Goal: Information Seeking & Learning: Learn about a topic

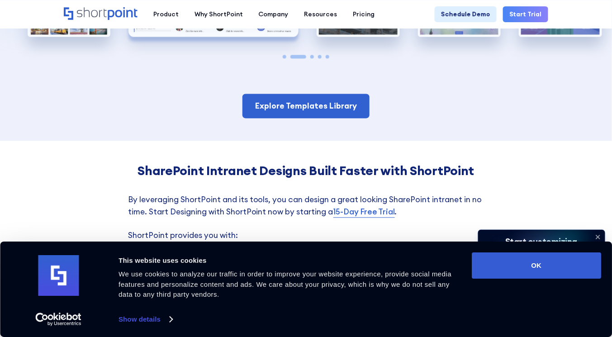
scroll to position [1549, 0]
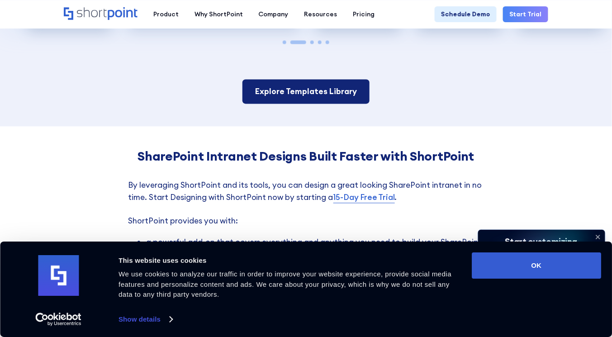
click at [317, 85] on link "Explore Templates Library" at bounding box center [305, 91] width 127 height 24
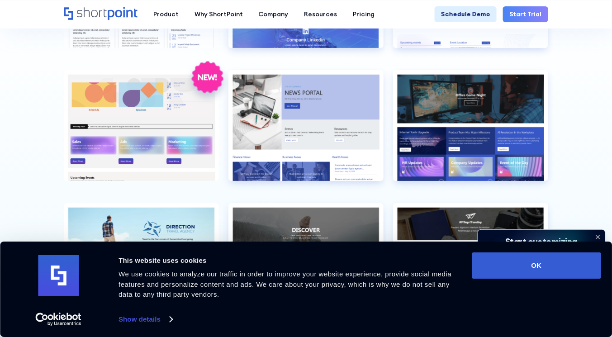
scroll to position [1896, 0]
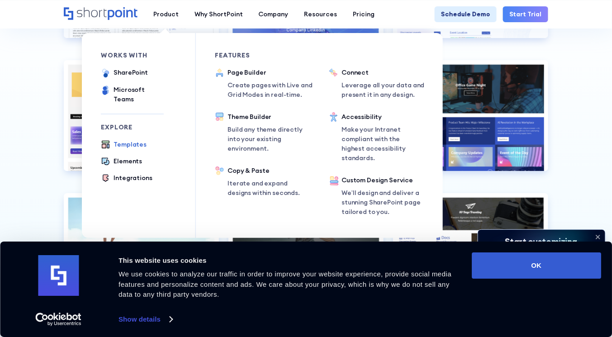
click at [131, 140] on div "Templates" at bounding box center [130, 144] width 33 height 9
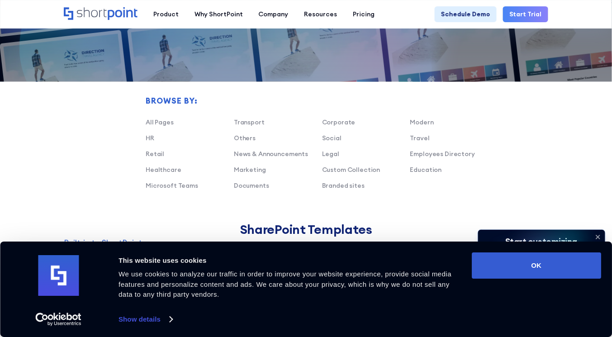
scroll to position [492, 0]
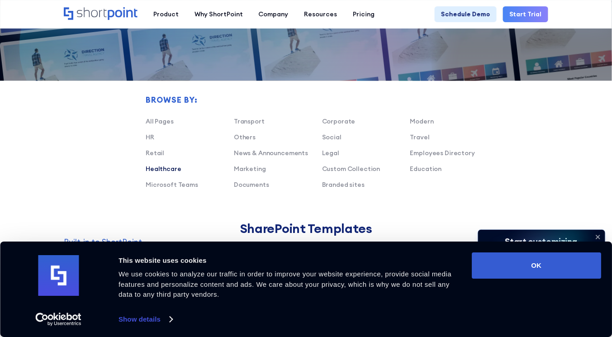
click at [165, 170] on link "Healthcare" at bounding box center [164, 169] width 36 height 8
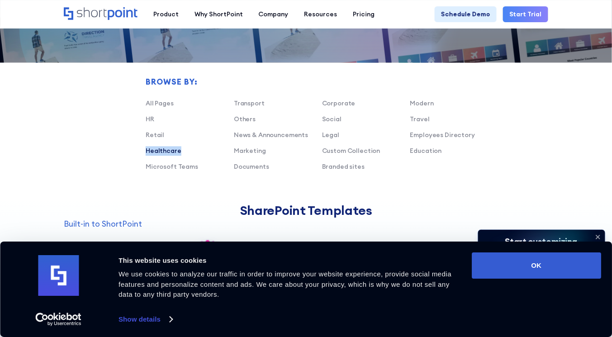
scroll to position [507, 0]
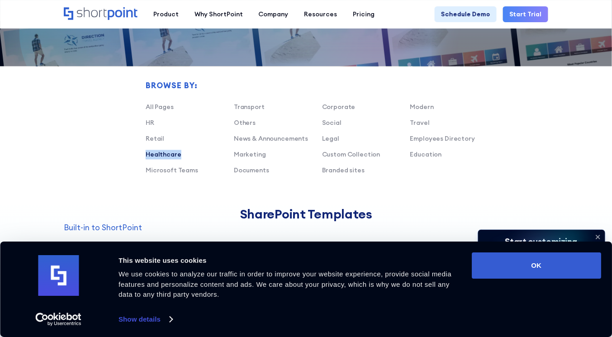
click at [155, 156] on link "Healthcare" at bounding box center [164, 155] width 36 height 8
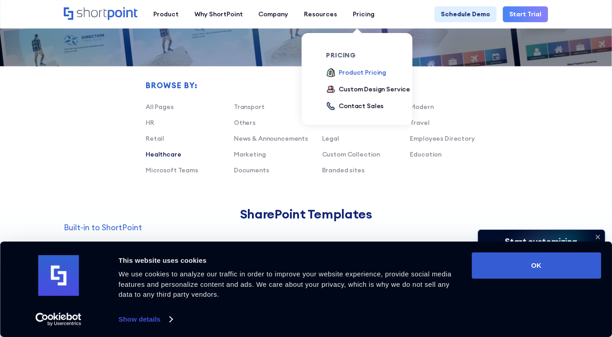
click at [352, 75] on div "Product Pricing" at bounding box center [362, 72] width 47 height 9
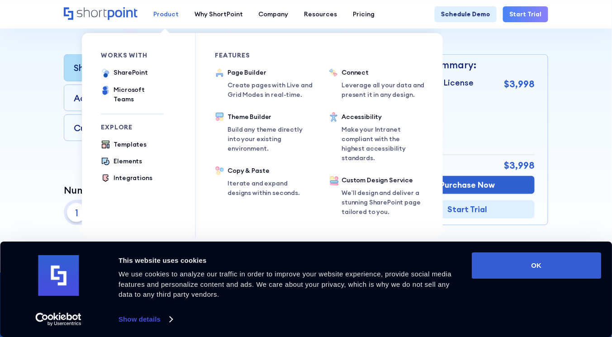
scroll to position [203, 0]
